Goal: Information Seeking & Learning: Learn about a topic

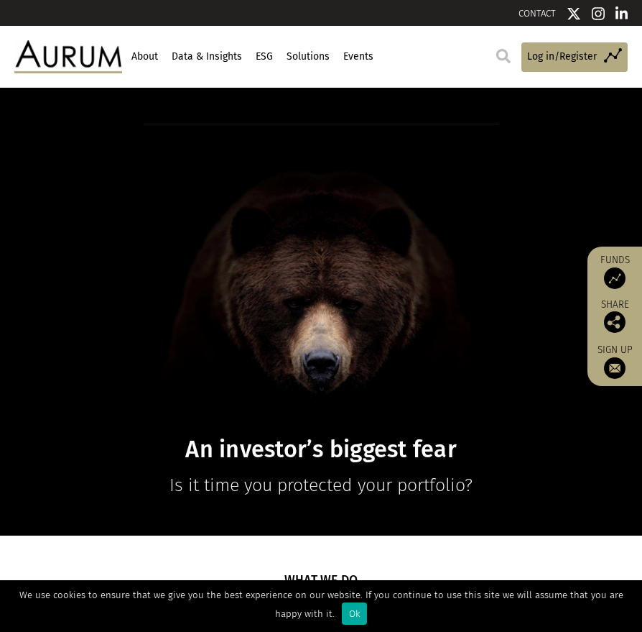
click at [149, 54] on link "About" at bounding box center [144, 57] width 30 height 24
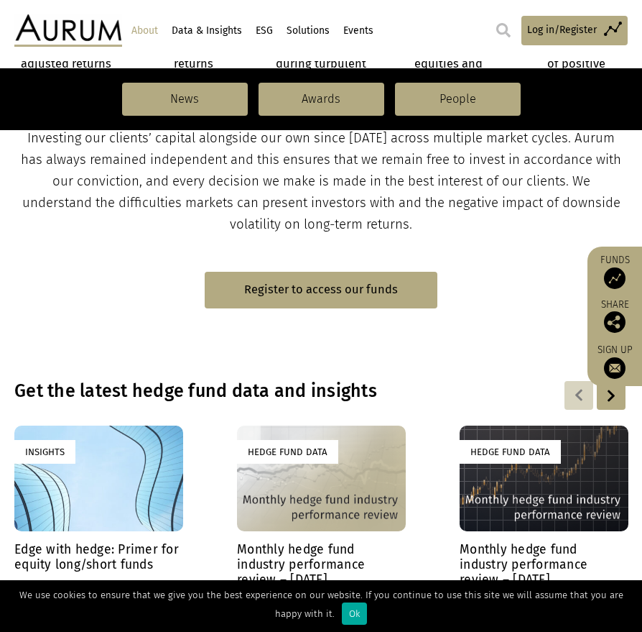
scroll to position [658, 0]
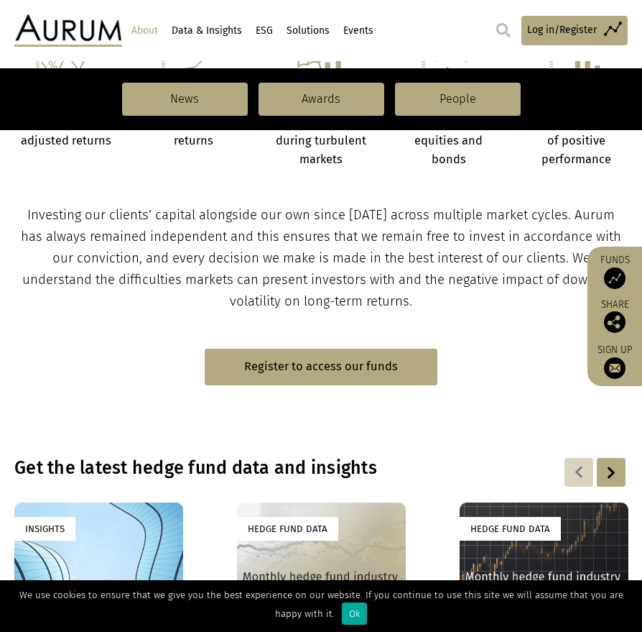
click at [470, 99] on link "People" at bounding box center [458, 99] width 126 height 33
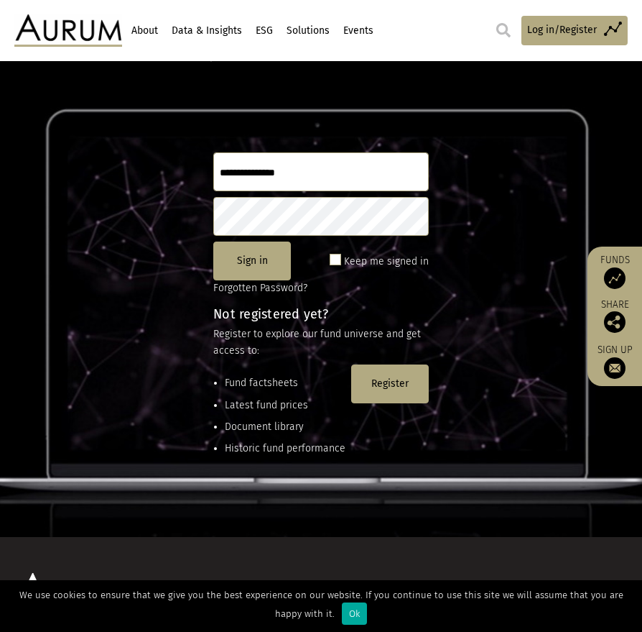
scroll to position [72, 0]
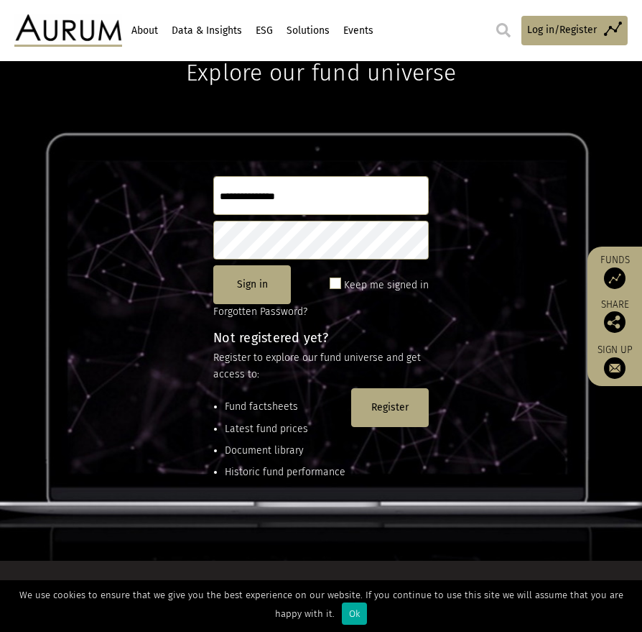
click at [83, 31] on img at bounding box center [68, 30] width 108 height 32
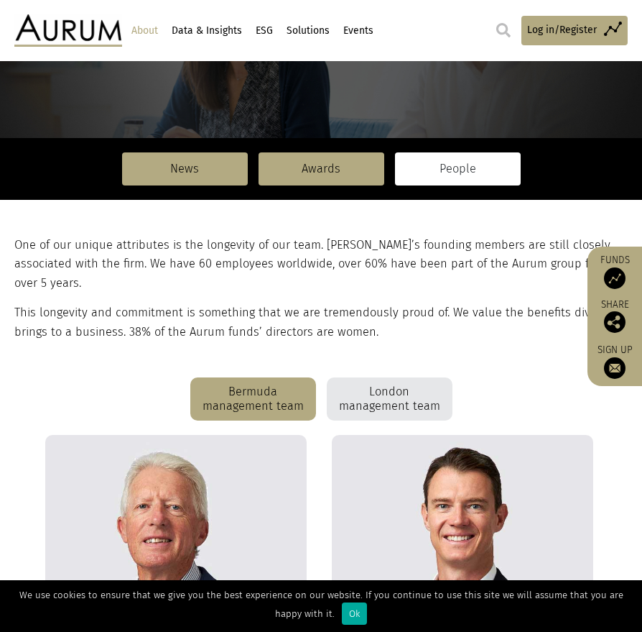
scroll to position [192, 0]
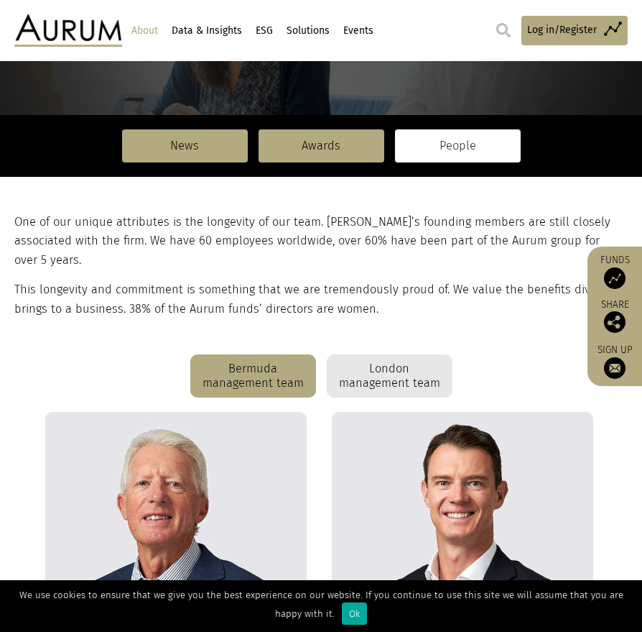
click at [370, 354] on div "London management team" at bounding box center [390, 375] width 126 height 43
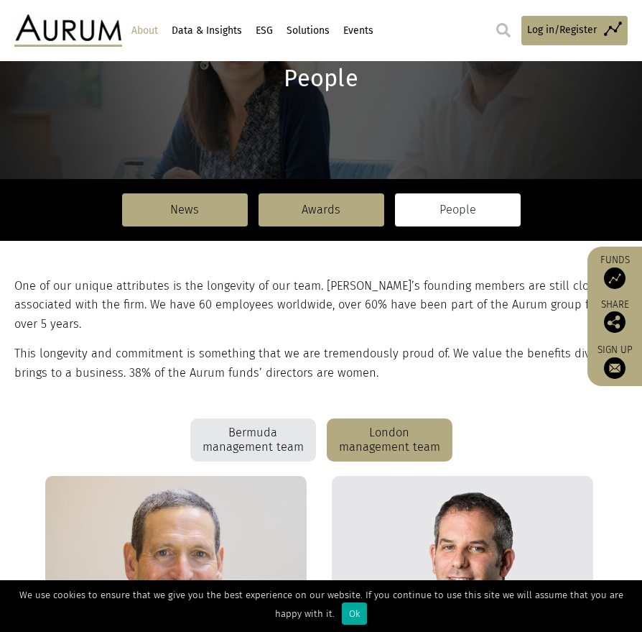
scroll to position [0, 0]
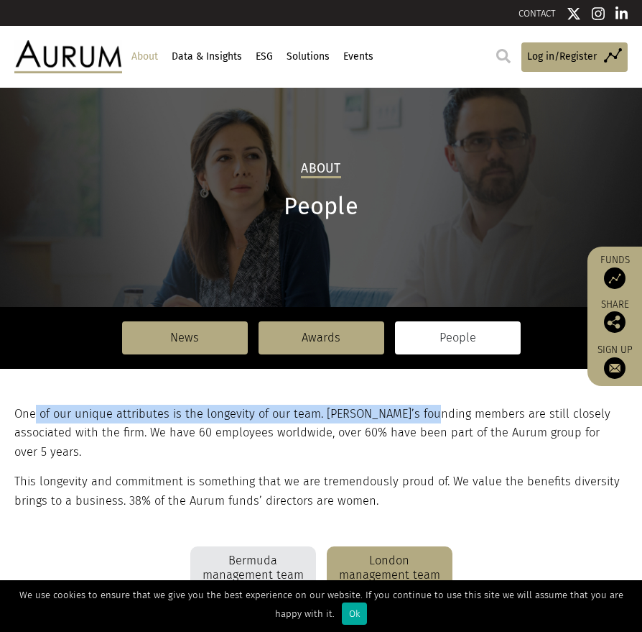
drag, startPoint x: 37, startPoint y: 417, endPoint x: 437, endPoint y: 412, distance: 400.3
click at [437, 412] on p "One of our unique attributes is the longevity of our team. Aurum’s founding mem…" at bounding box center [319, 433] width 610 height 57
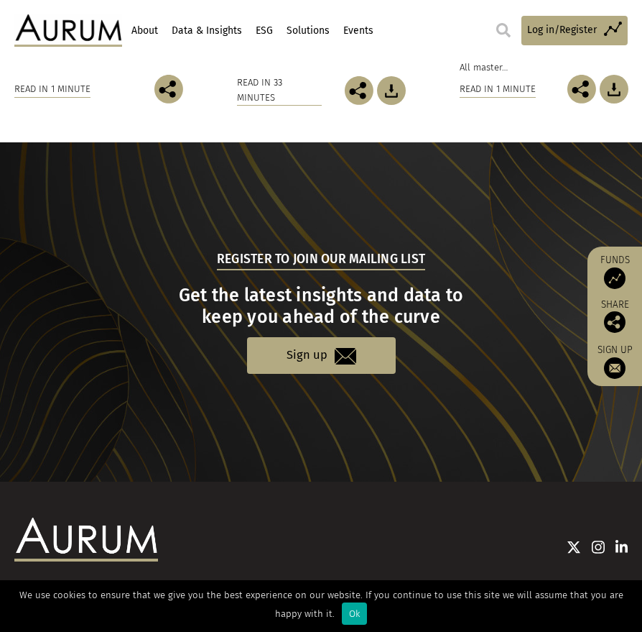
scroll to position [1423, 0]
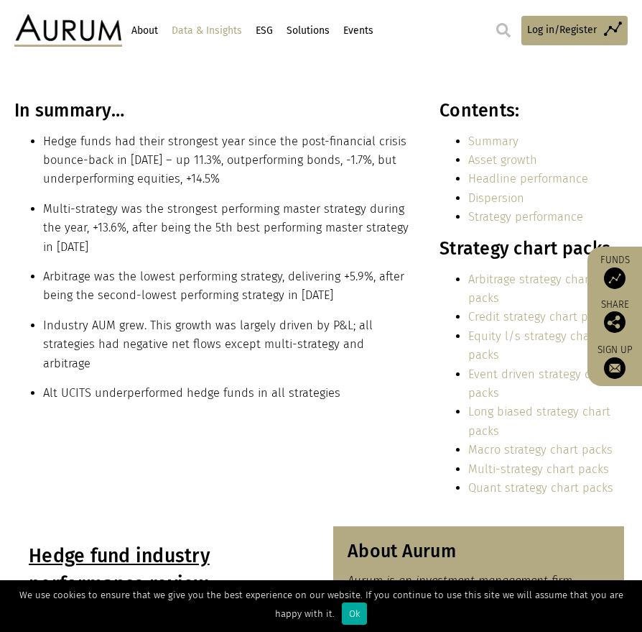
scroll to position [336, 0]
